Goal: Information Seeking & Learning: Learn about a topic

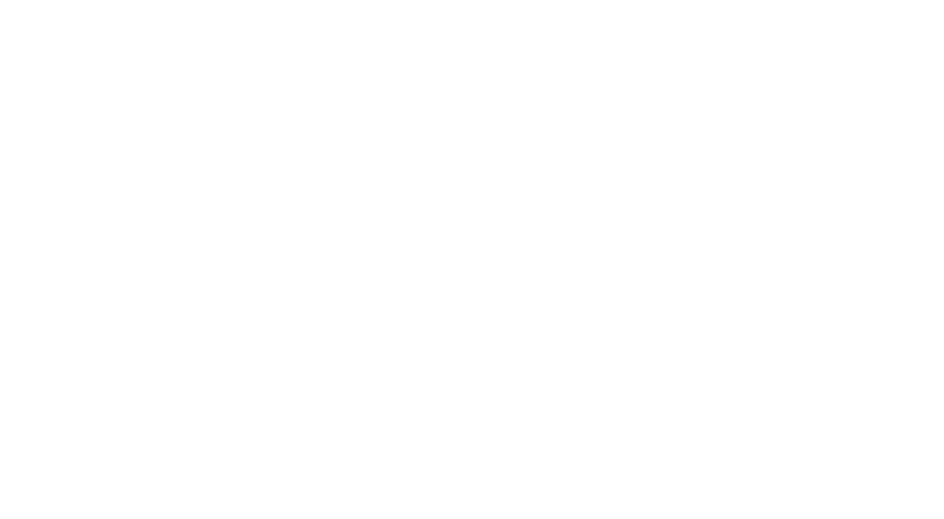
select select "Song"
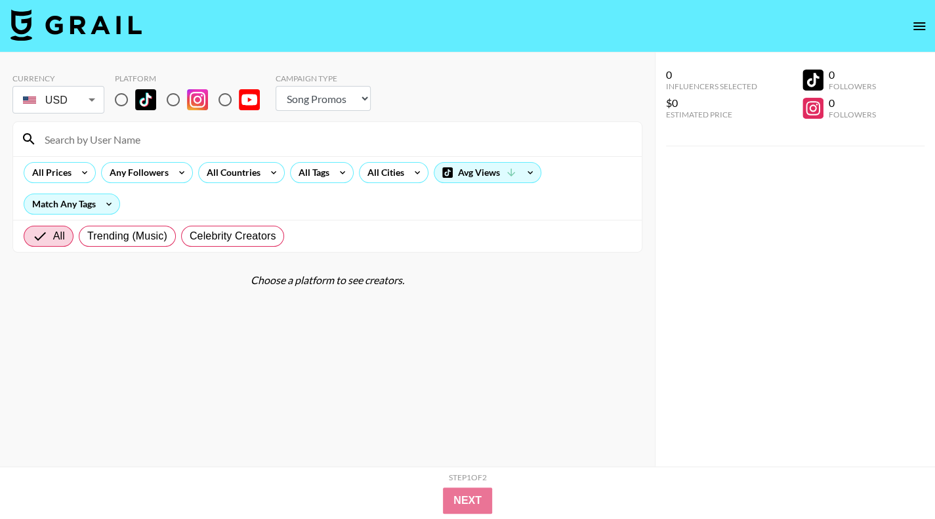
click at [355, 97] on select "Choose Type... Song Promos Brand Promos" at bounding box center [322, 98] width 95 height 25
click at [275, 86] on select "Choose Type... Song Promos Brand Promos" at bounding box center [322, 98] width 95 height 25
click at [323, 169] on div "All Tags" at bounding box center [311, 173] width 41 height 20
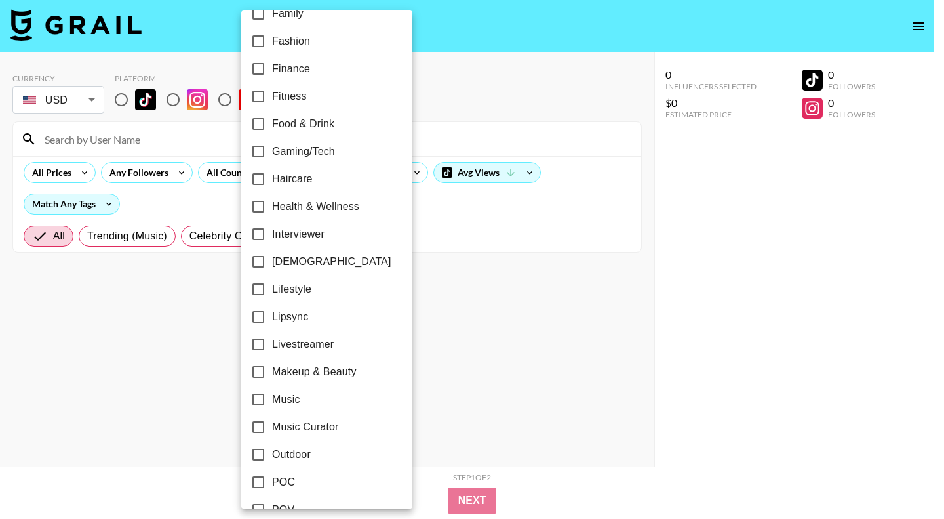
scroll to position [210, 0]
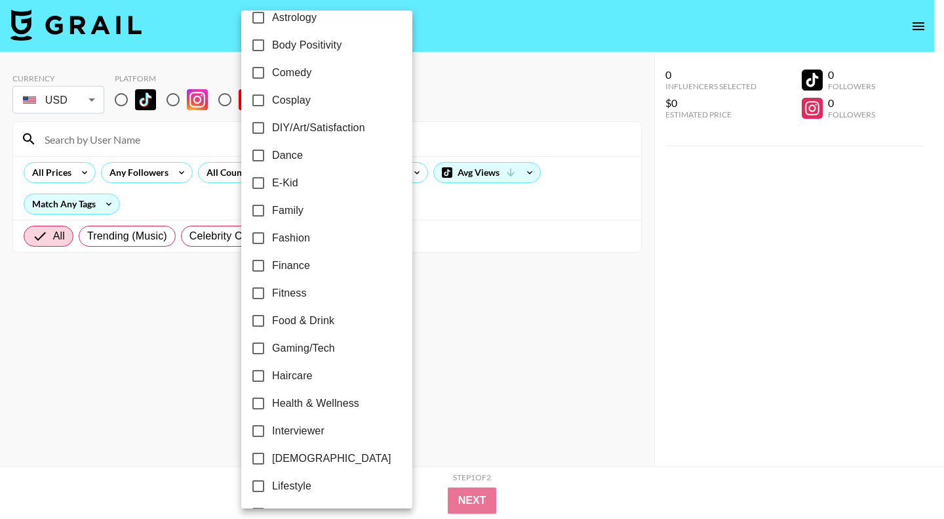
drag, startPoint x: 285, startPoint y: 291, endPoint x: 283, endPoint y: 308, distance: 17.3
click at [285, 291] on span "Fitness" at bounding box center [289, 293] width 35 height 16
click at [272, 291] on input "Fitness" at bounding box center [259, 293] width 28 height 28
checkbox input "true"
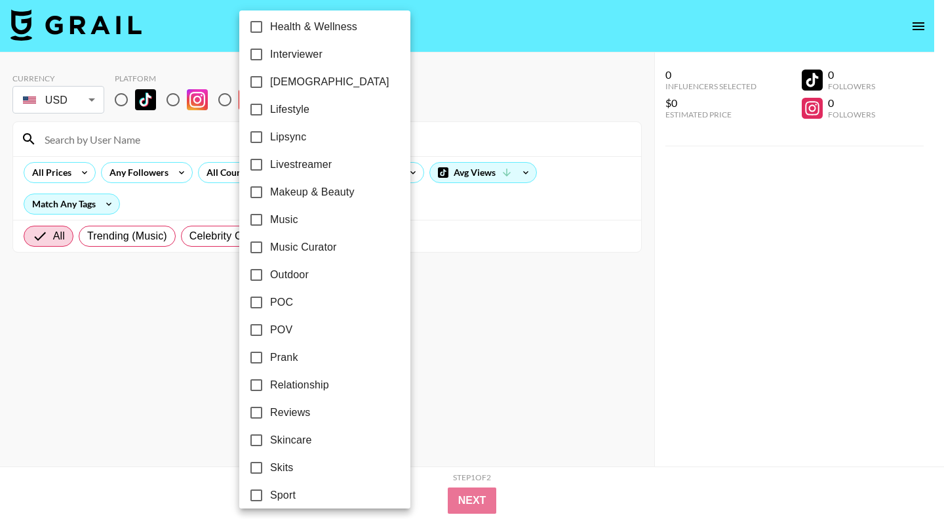
scroll to position [669, 0]
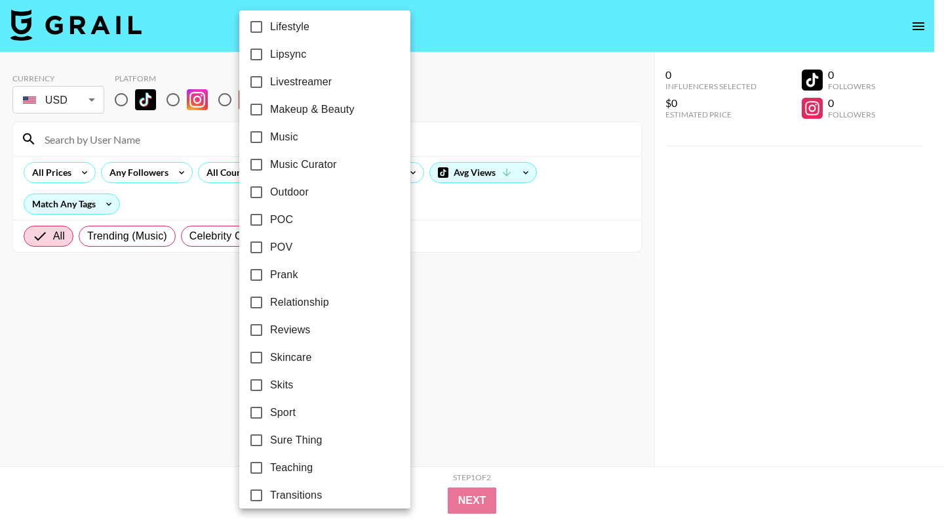
click at [276, 413] on span "Sport" at bounding box center [283, 413] width 26 height 16
click at [270, 413] on input "Sport" at bounding box center [257, 413] width 28 height 28
checkbox input "true"
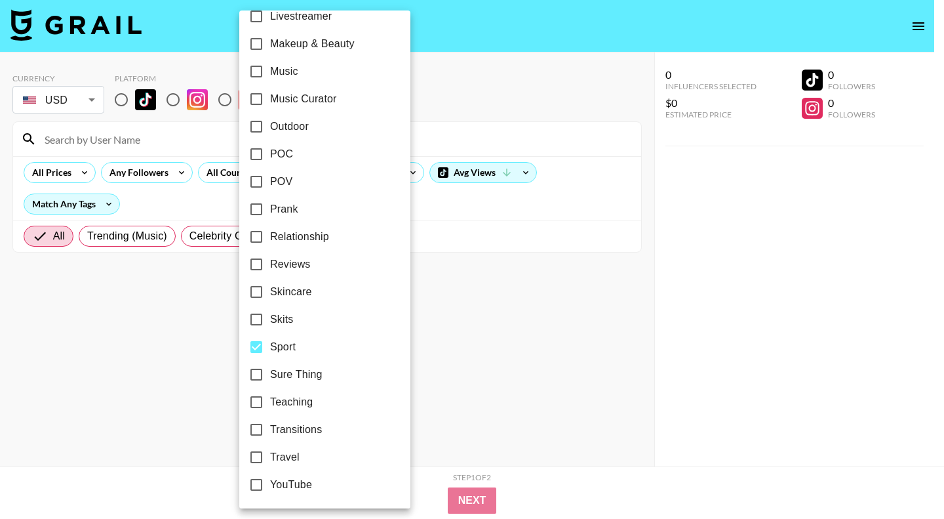
click at [558, 378] on div at bounding box center [472, 259] width 944 height 519
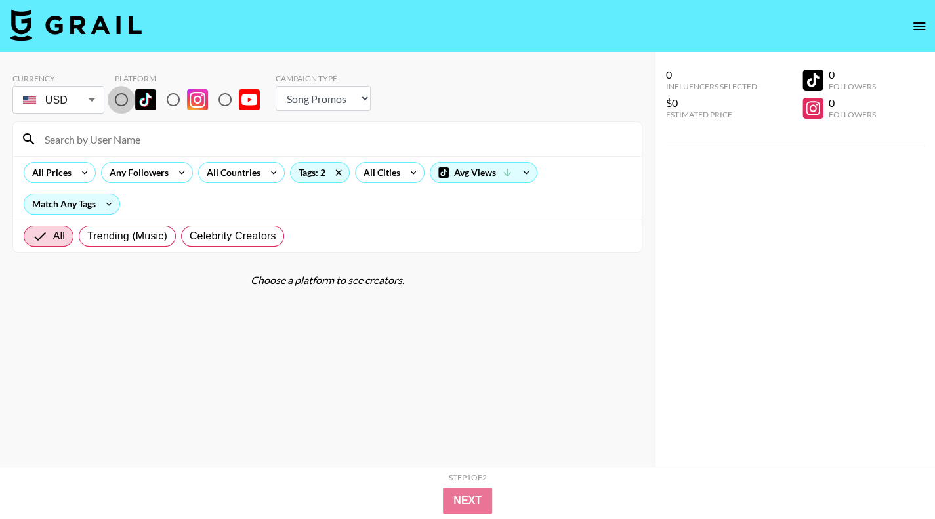
click at [125, 98] on input "radio" at bounding box center [122, 100] width 28 height 28
radio input "true"
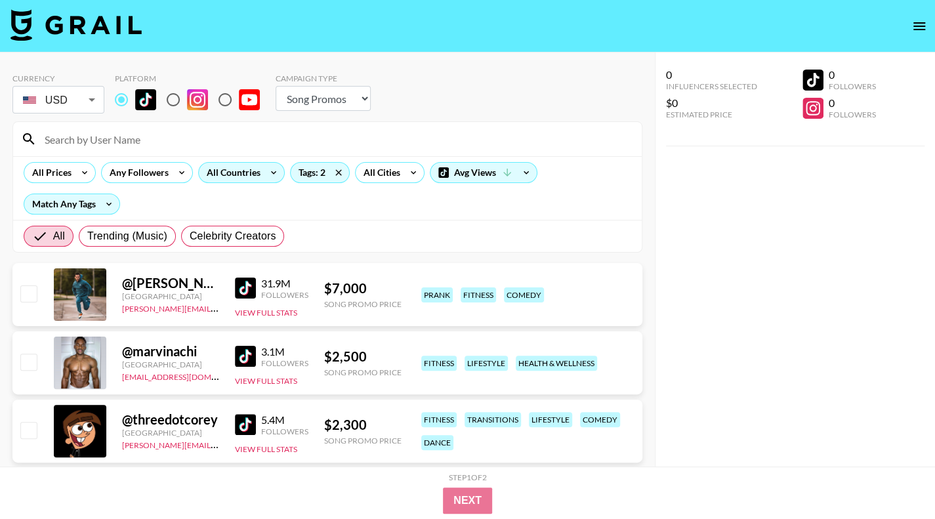
click at [214, 169] on div "All Countries" at bounding box center [231, 173] width 64 height 20
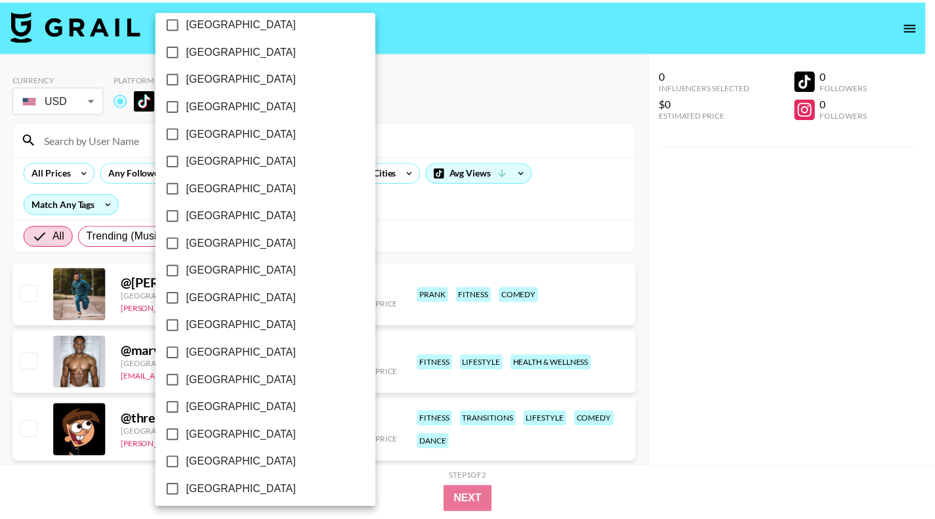
scroll to position [1010, 0]
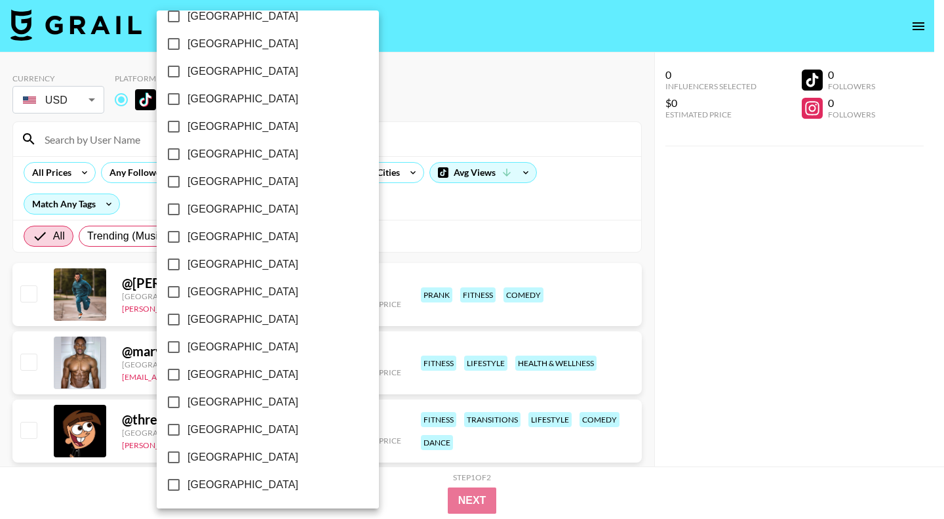
click at [222, 458] on span "[GEOGRAPHIC_DATA]" at bounding box center [243, 457] width 111 height 16
click at [188, 458] on input "[GEOGRAPHIC_DATA]" at bounding box center [174, 457] width 28 height 28
checkbox input "true"
click at [640, 325] on div at bounding box center [472, 259] width 944 height 519
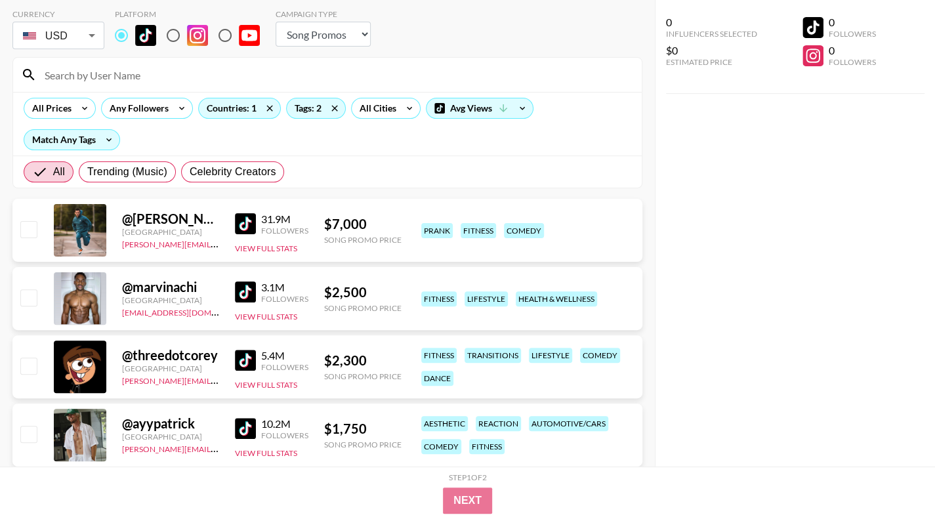
scroll to position [0, 0]
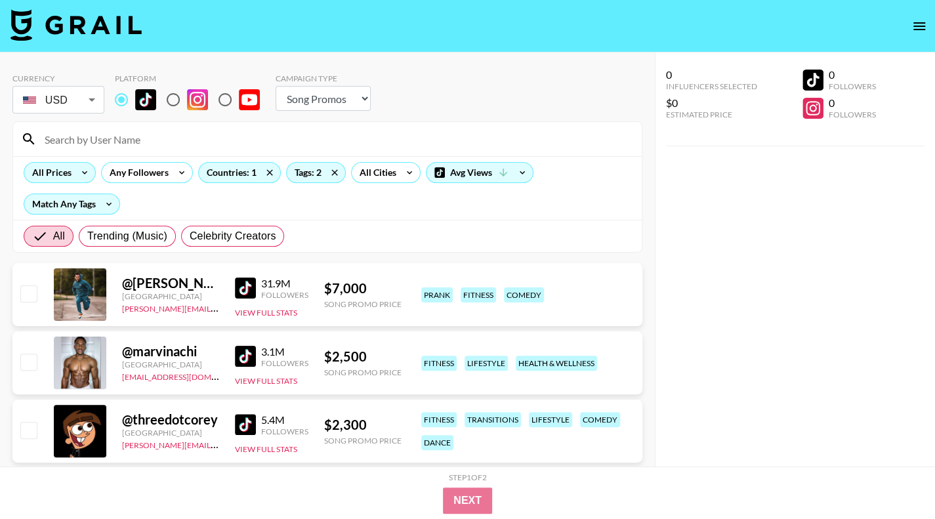
click at [82, 178] on icon at bounding box center [84, 173] width 21 height 20
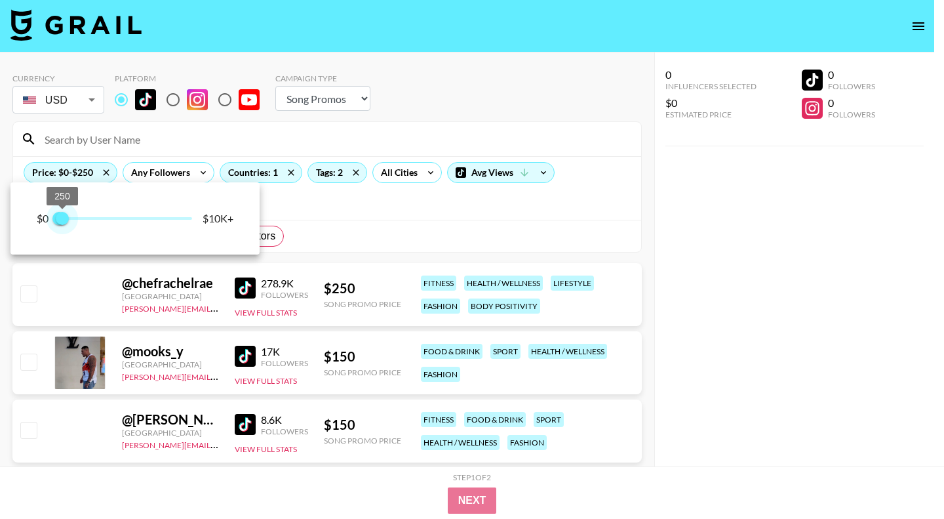
type input "250"
drag, startPoint x: 191, startPoint y: 217, endPoint x: 63, endPoint y: 219, distance: 127.9
click at [63, 219] on span "250" at bounding box center [62, 218] width 13 height 13
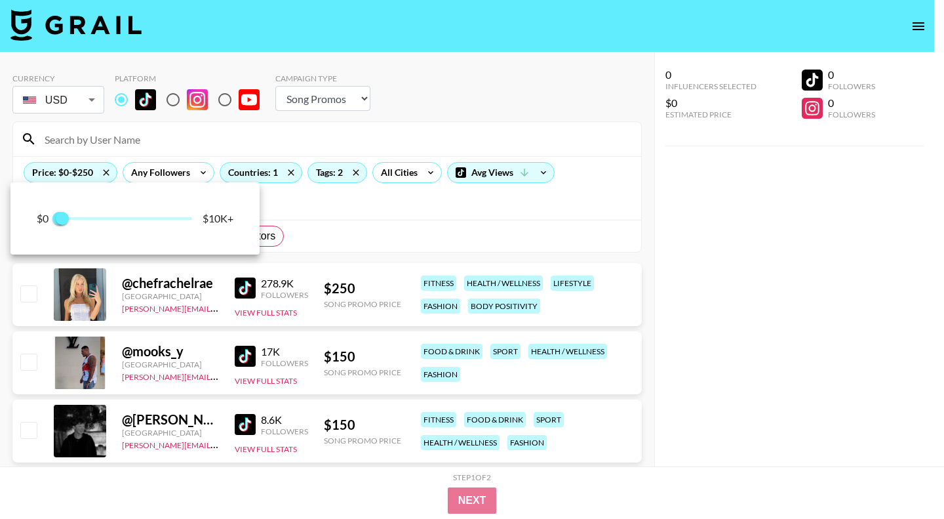
click at [726, 260] on div at bounding box center [472, 259] width 944 height 519
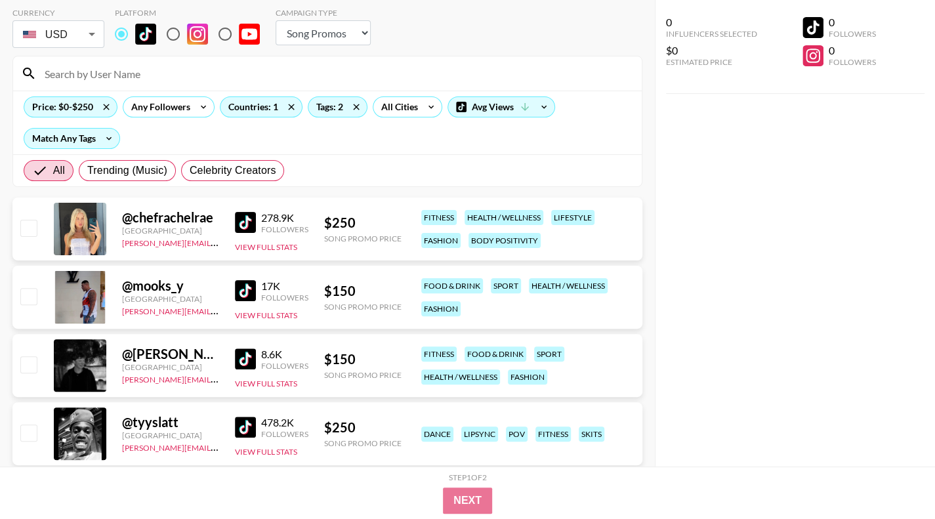
scroll to position [197, 0]
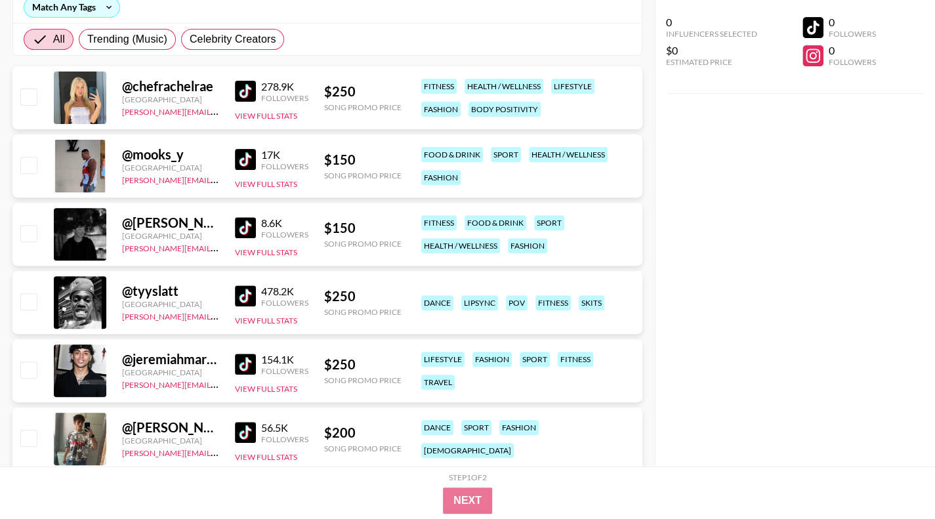
click at [245, 289] on img at bounding box center [245, 295] width 21 height 21
click at [241, 226] on img at bounding box center [245, 227] width 21 height 21
click at [241, 155] on img at bounding box center [245, 159] width 21 height 21
click at [250, 88] on img at bounding box center [245, 91] width 21 height 21
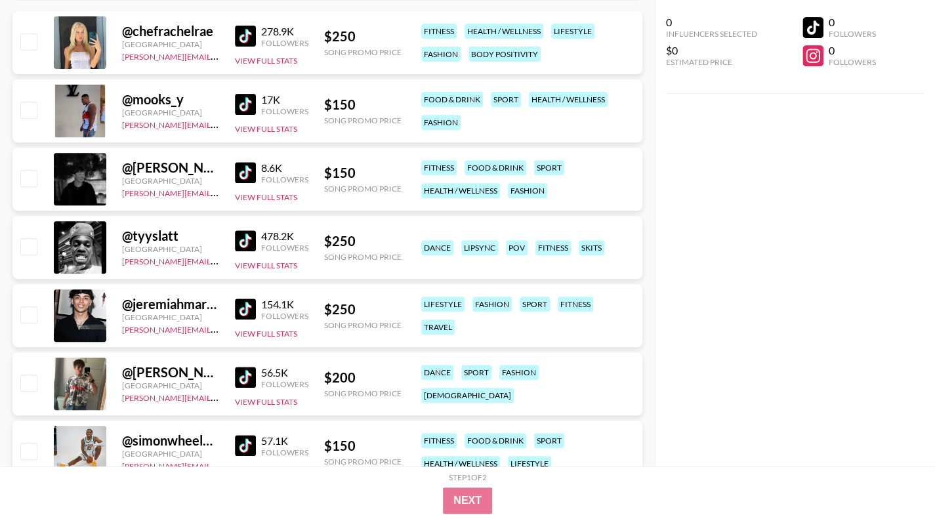
scroll to position [262, 0]
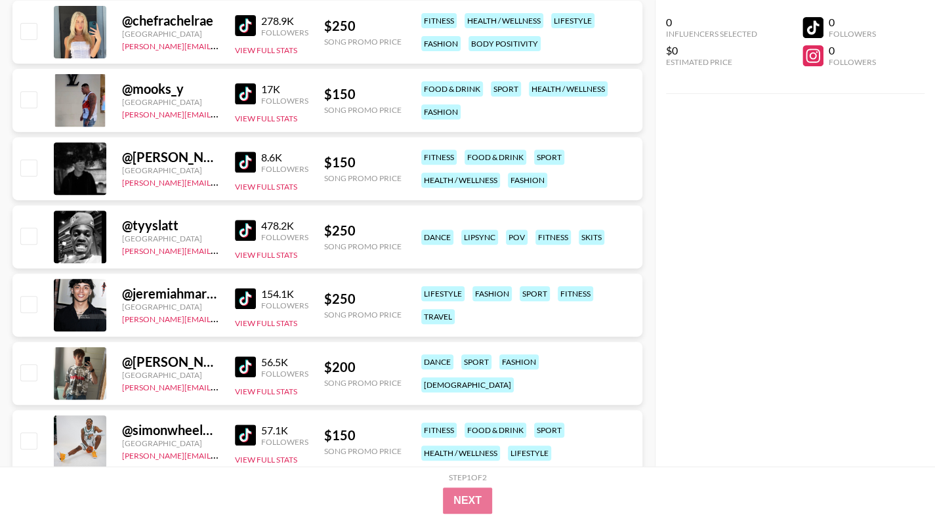
click at [249, 296] on img at bounding box center [245, 298] width 21 height 21
click at [253, 360] on img at bounding box center [245, 366] width 21 height 21
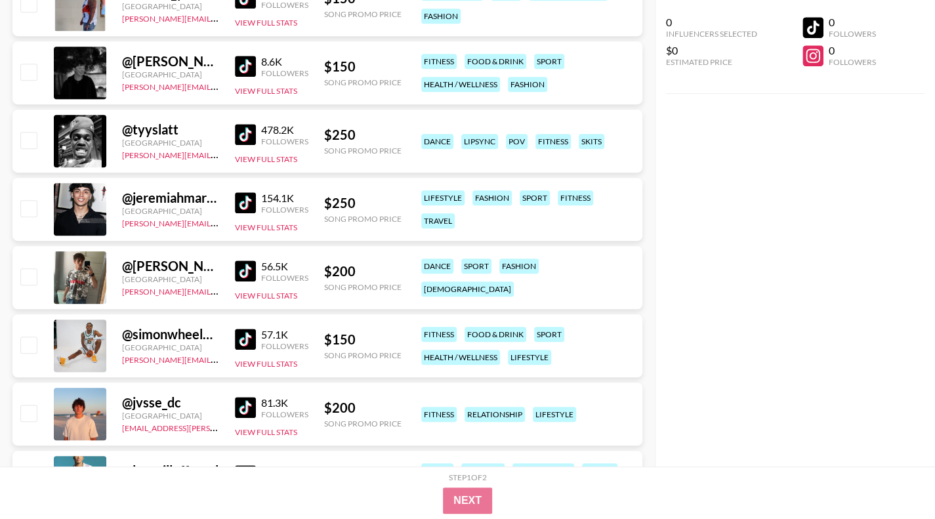
scroll to position [394, 0]
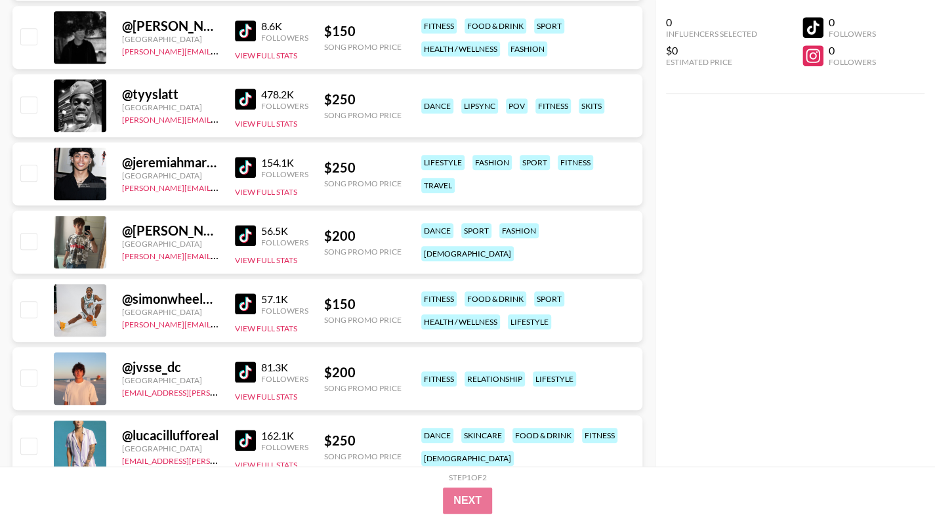
click at [249, 300] on img at bounding box center [245, 303] width 21 height 21
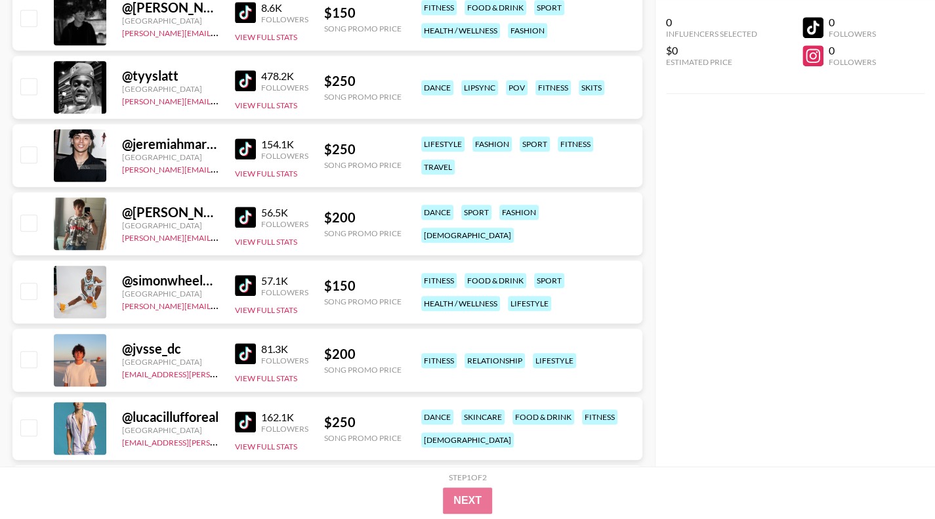
scroll to position [459, 0]
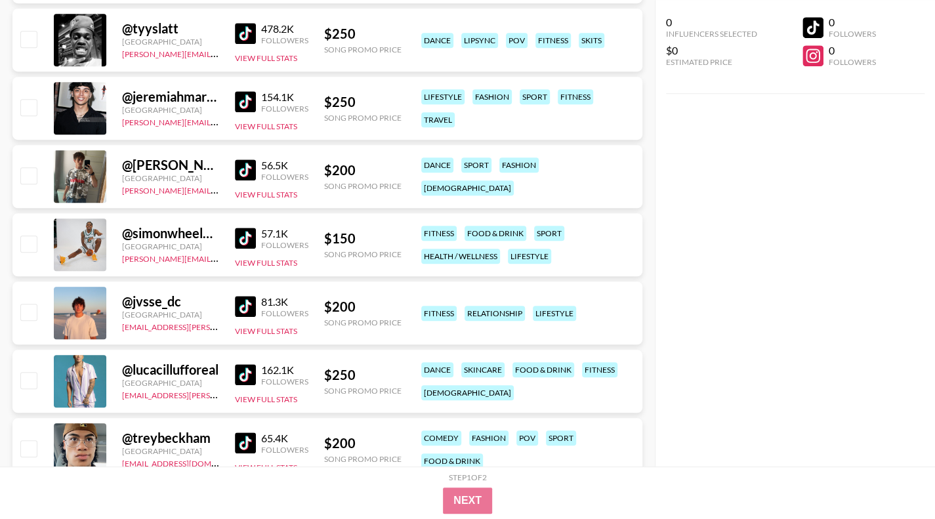
click at [239, 306] on img at bounding box center [245, 306] width 21 height 21
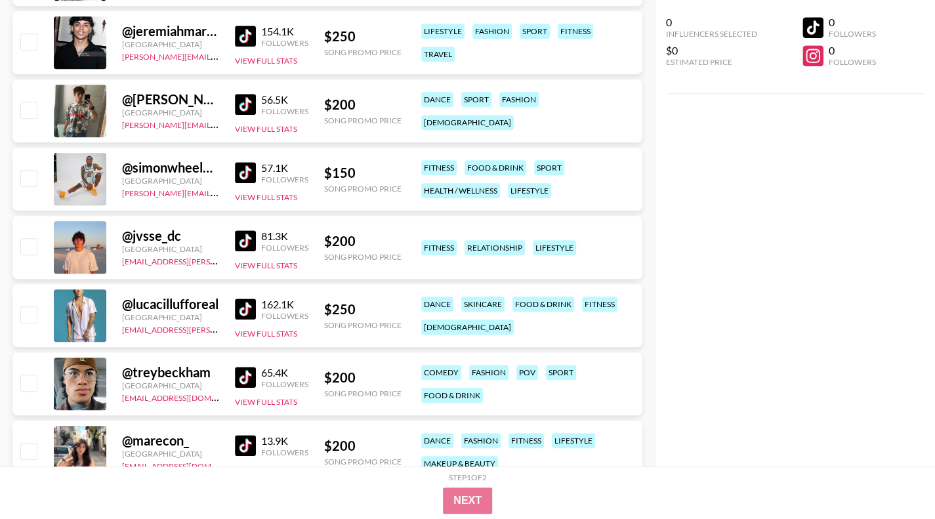
click at [248, 373] on img at bounding box center [245, 377] width 21 height 21
drag, startPoint x: 246, startPoint y: 307, endPoint x: 247, endPoint y: 314, distance: 7.3
click at [246, 307] on img at bounding box center [245, 308] width 21 height 21
